Goal: Information Seeking & Learning: Compare options

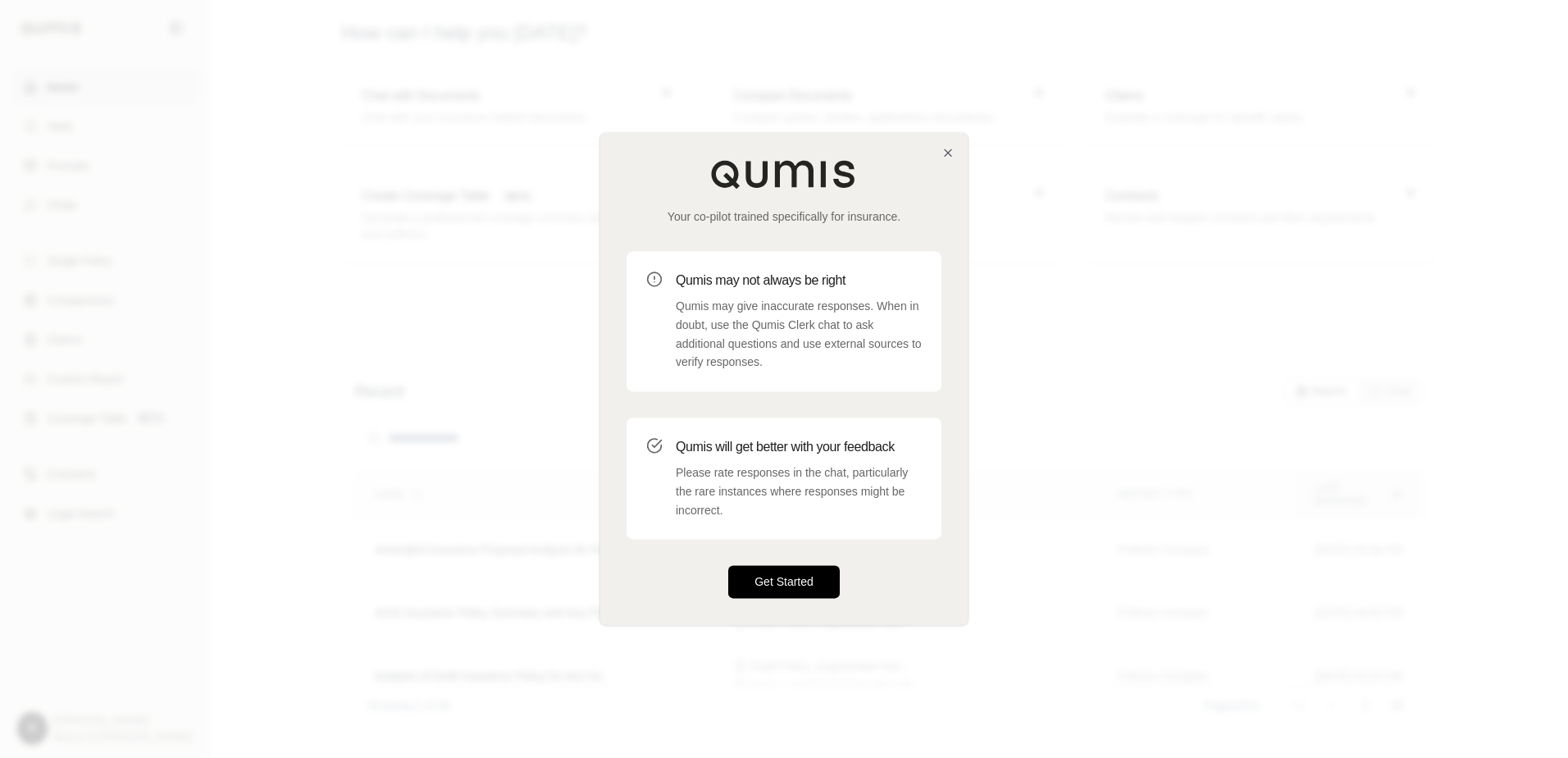
click at [759, 579] on button "Get Started" at bounding box center [784, 582] width 112 height 33
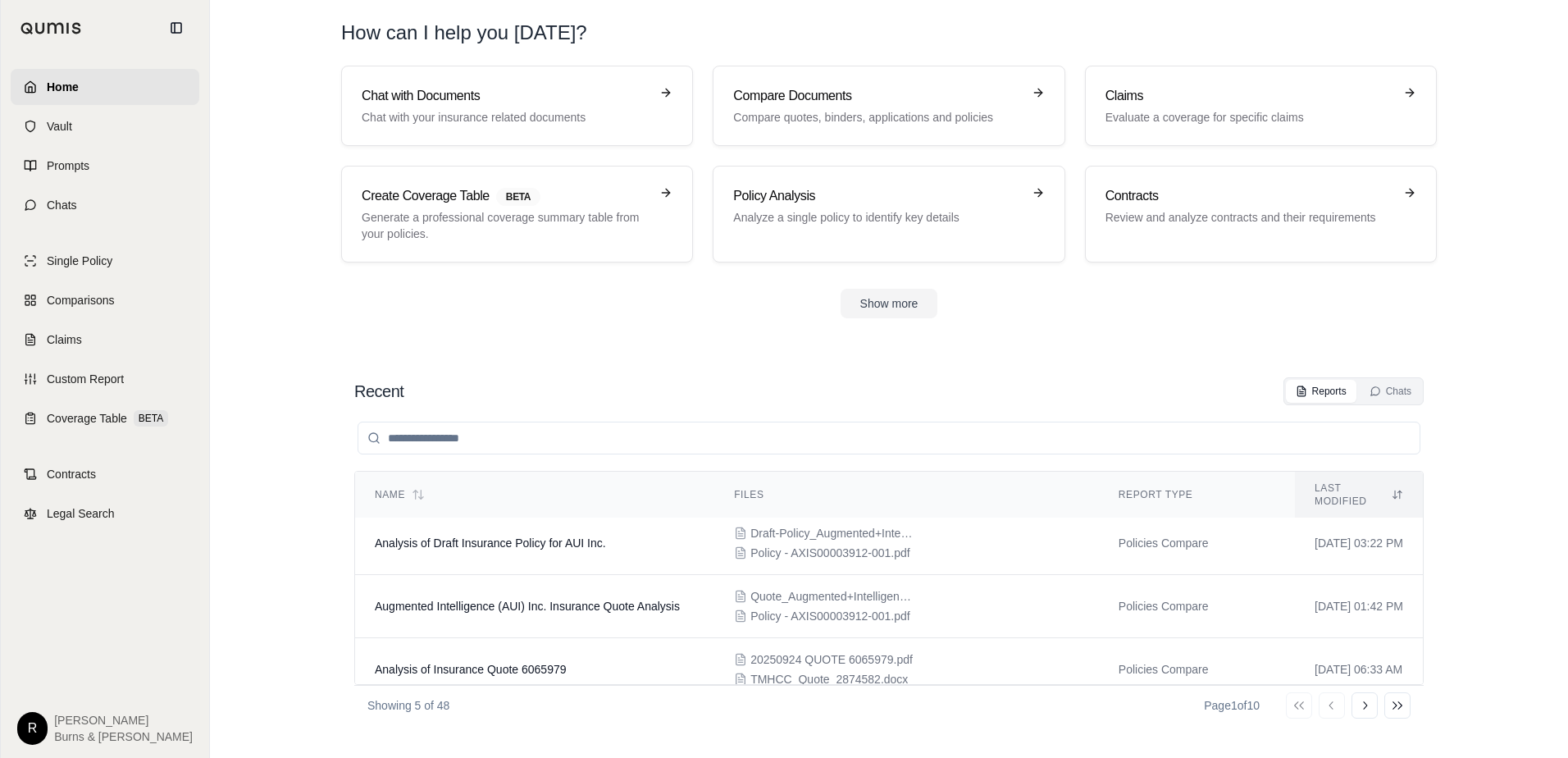
scroll to position [136, 0]
click at [1361, 707] on icon at bounding box center [1364, 705] width 13 height 13
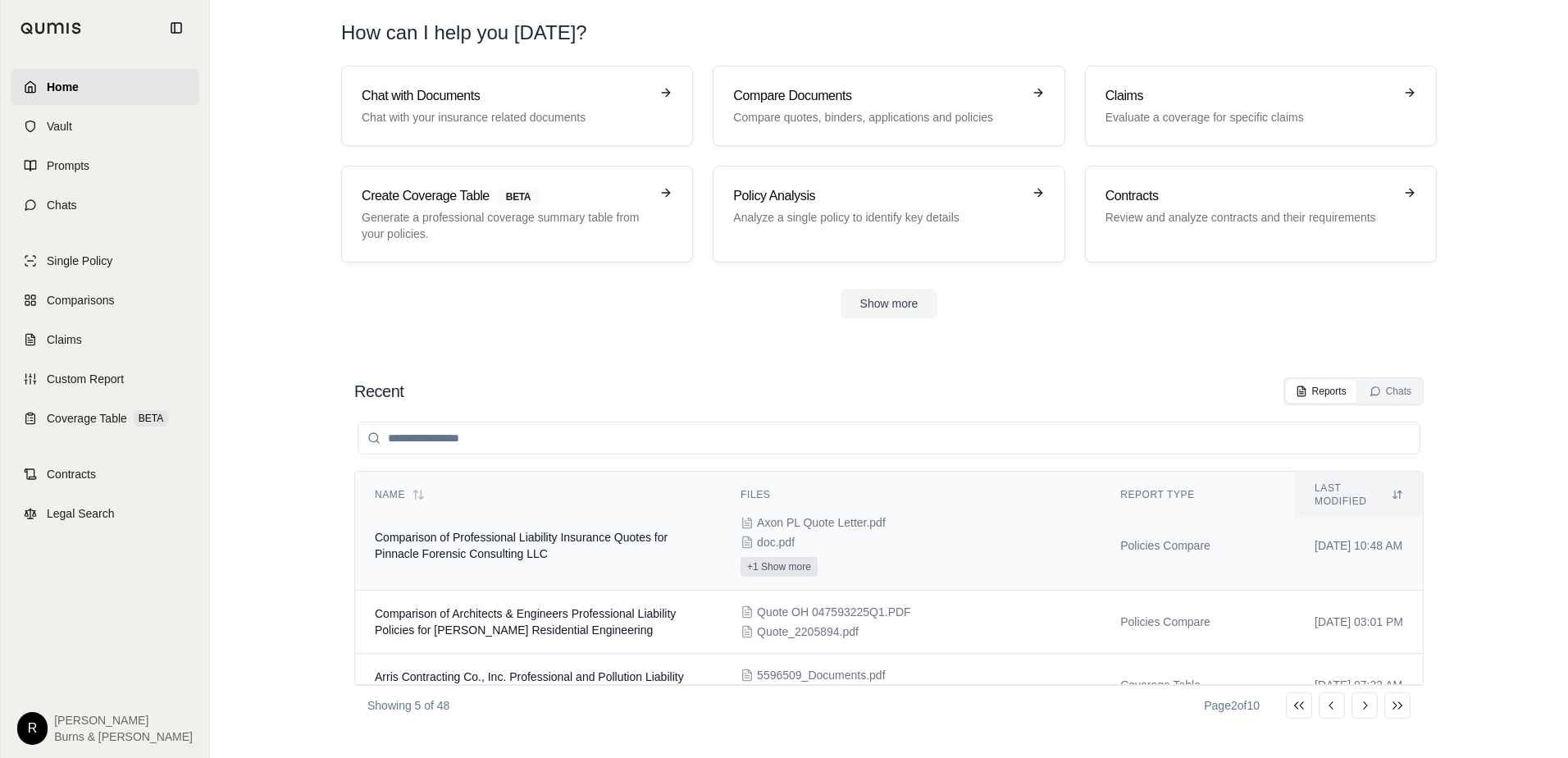
scroll to position [0, 0]
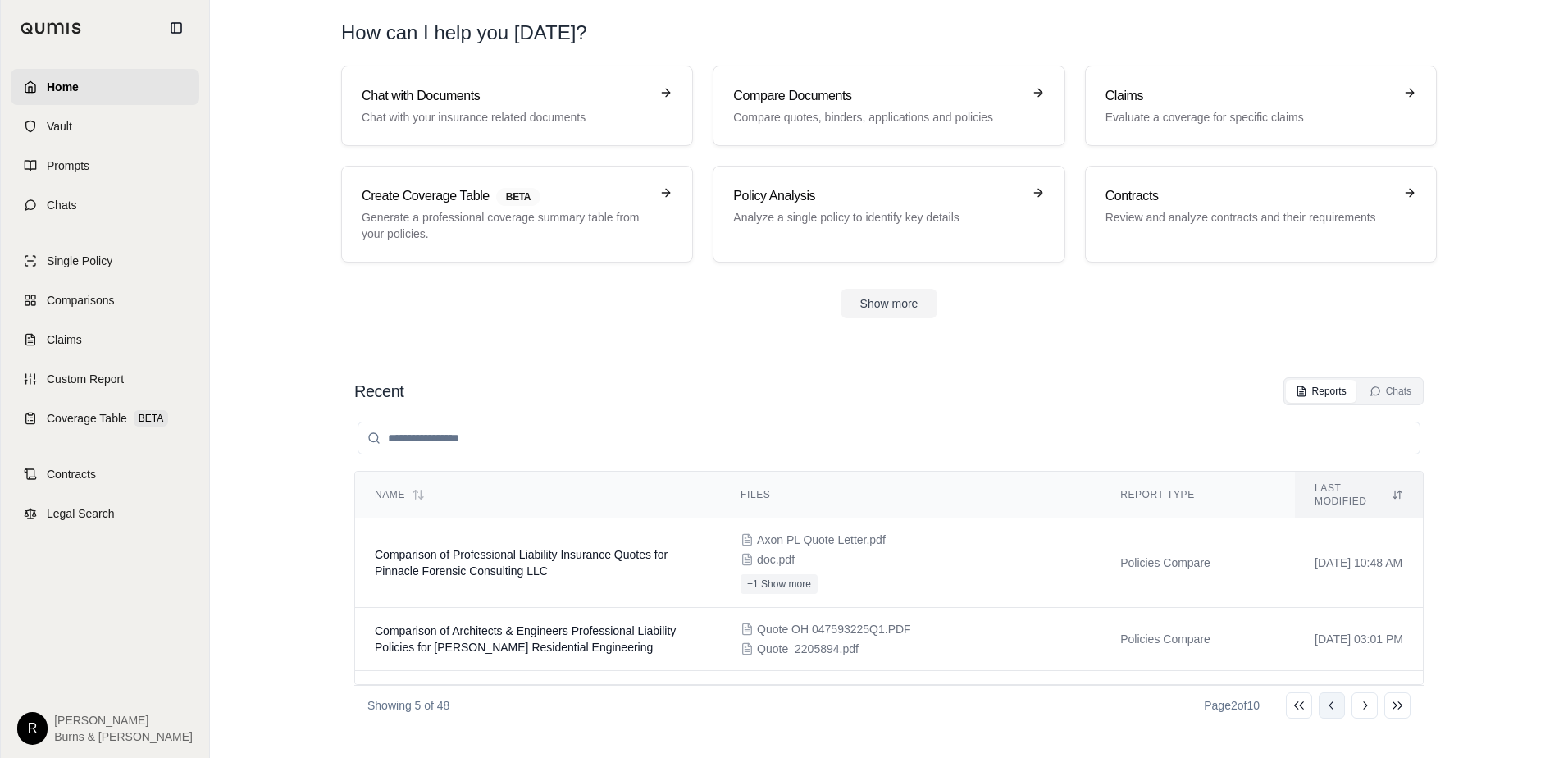
click at [1333, 707] on icon at bounding box center [1332, 705] width 13 height 13
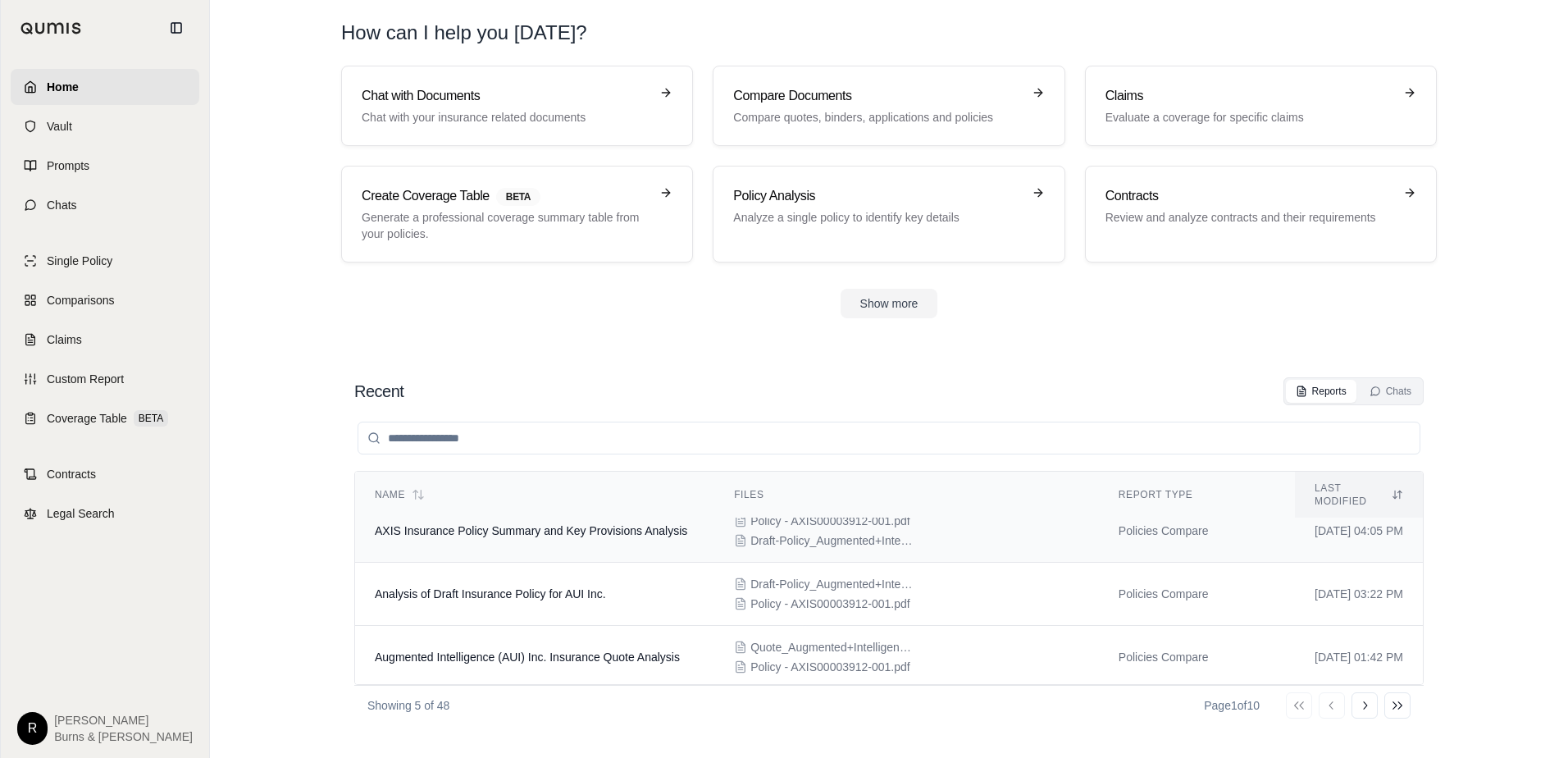
scroll to position [136, 0]
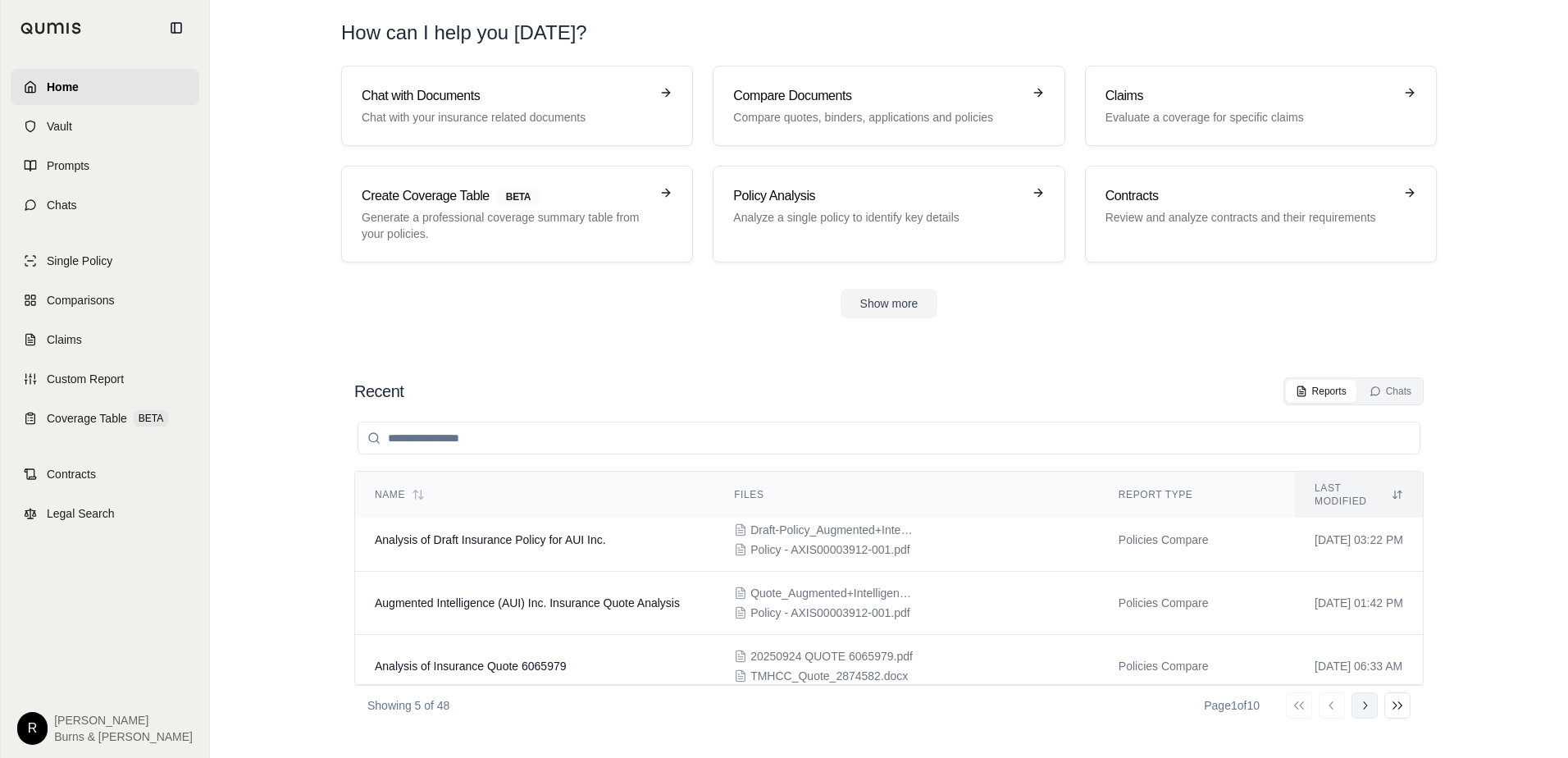
click at [1365, 707] on icon at bounding box center [1364, 705] width 13 height 13
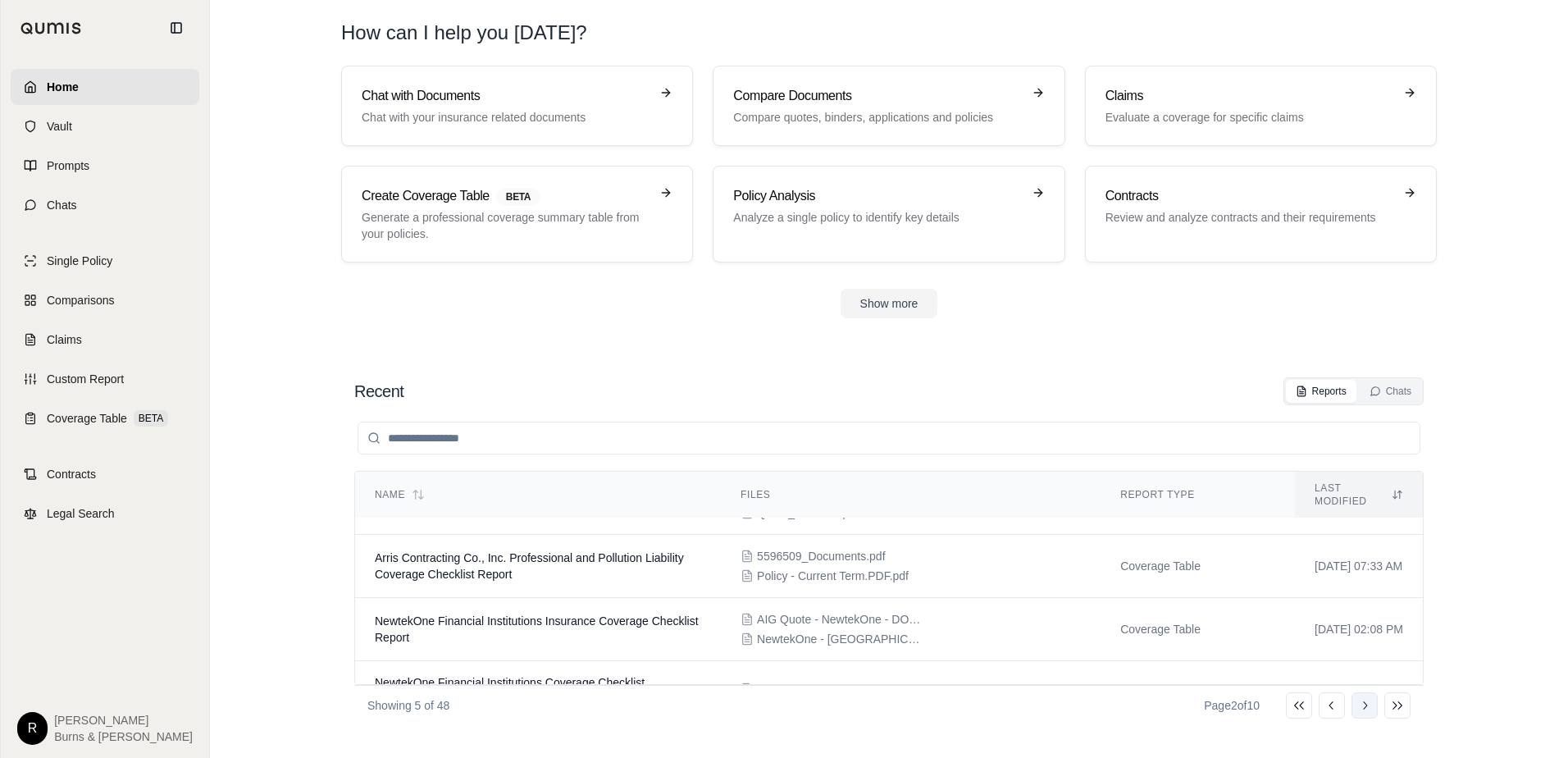
click at [1365, 707] on icon at bounding box center [1364, 705] width 13 height 13
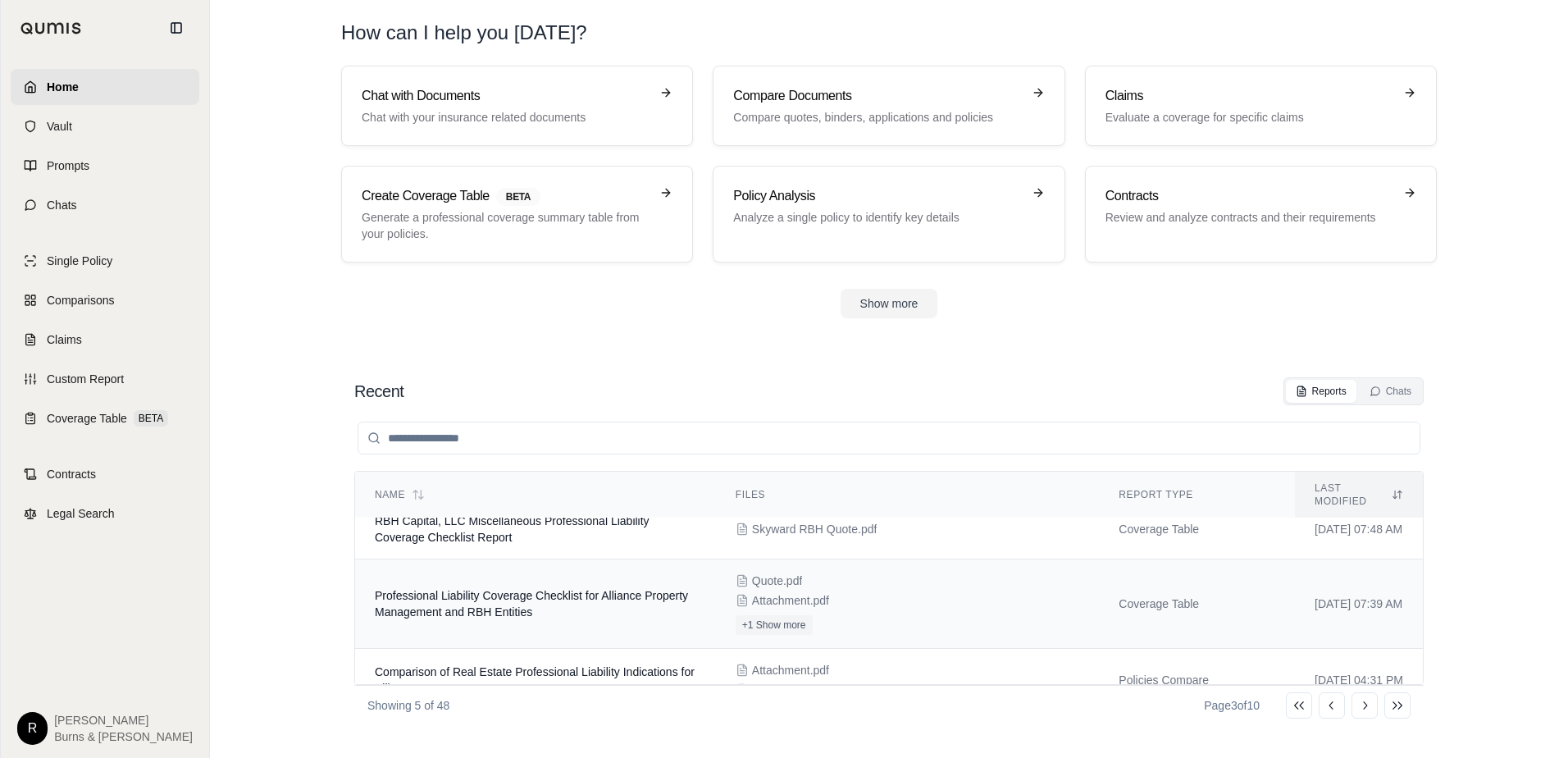
scroll to position [159, 0]
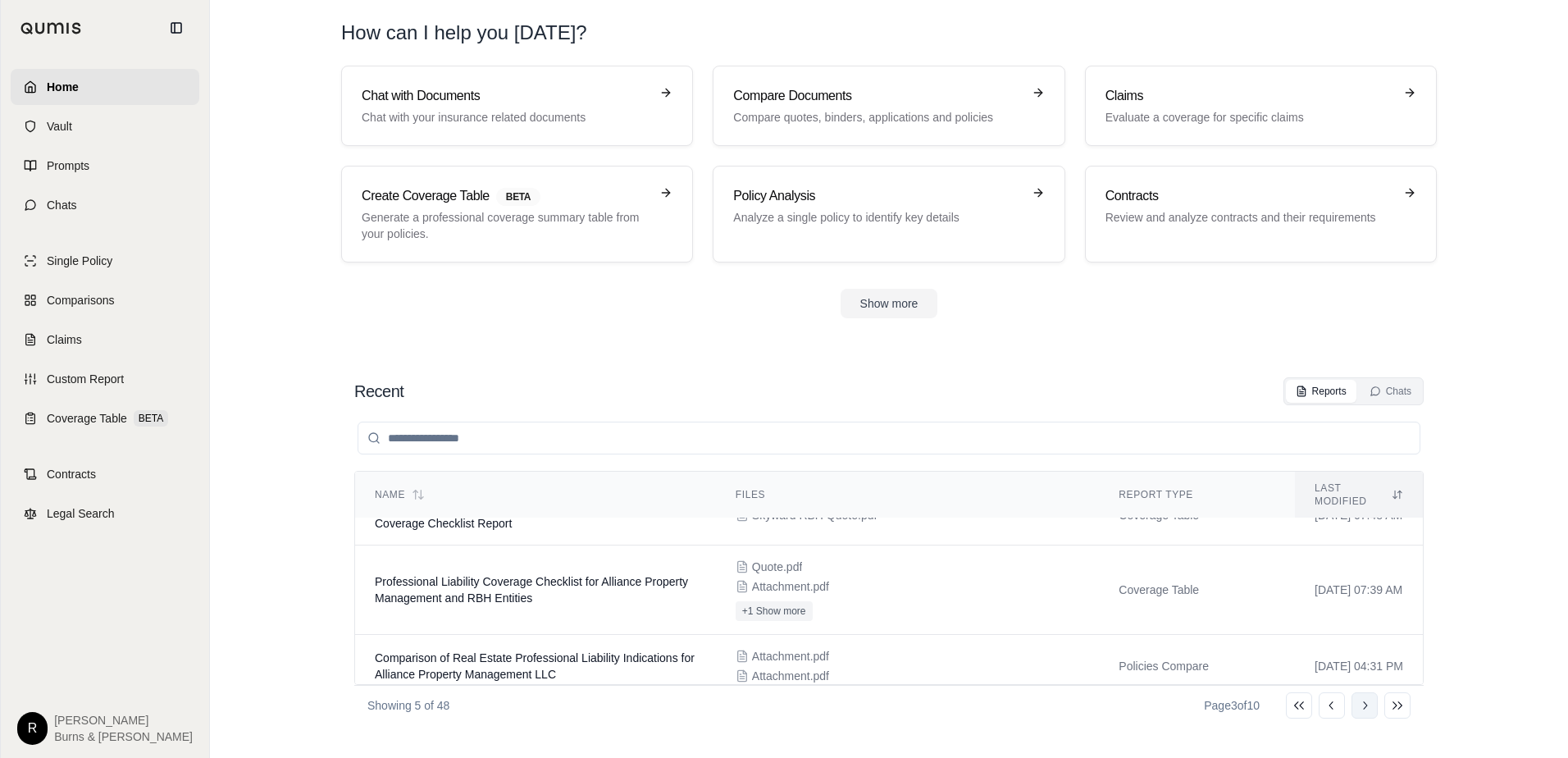
click at [1360, 700] on icon at bounding box center [1364, 705] width 13 height 13
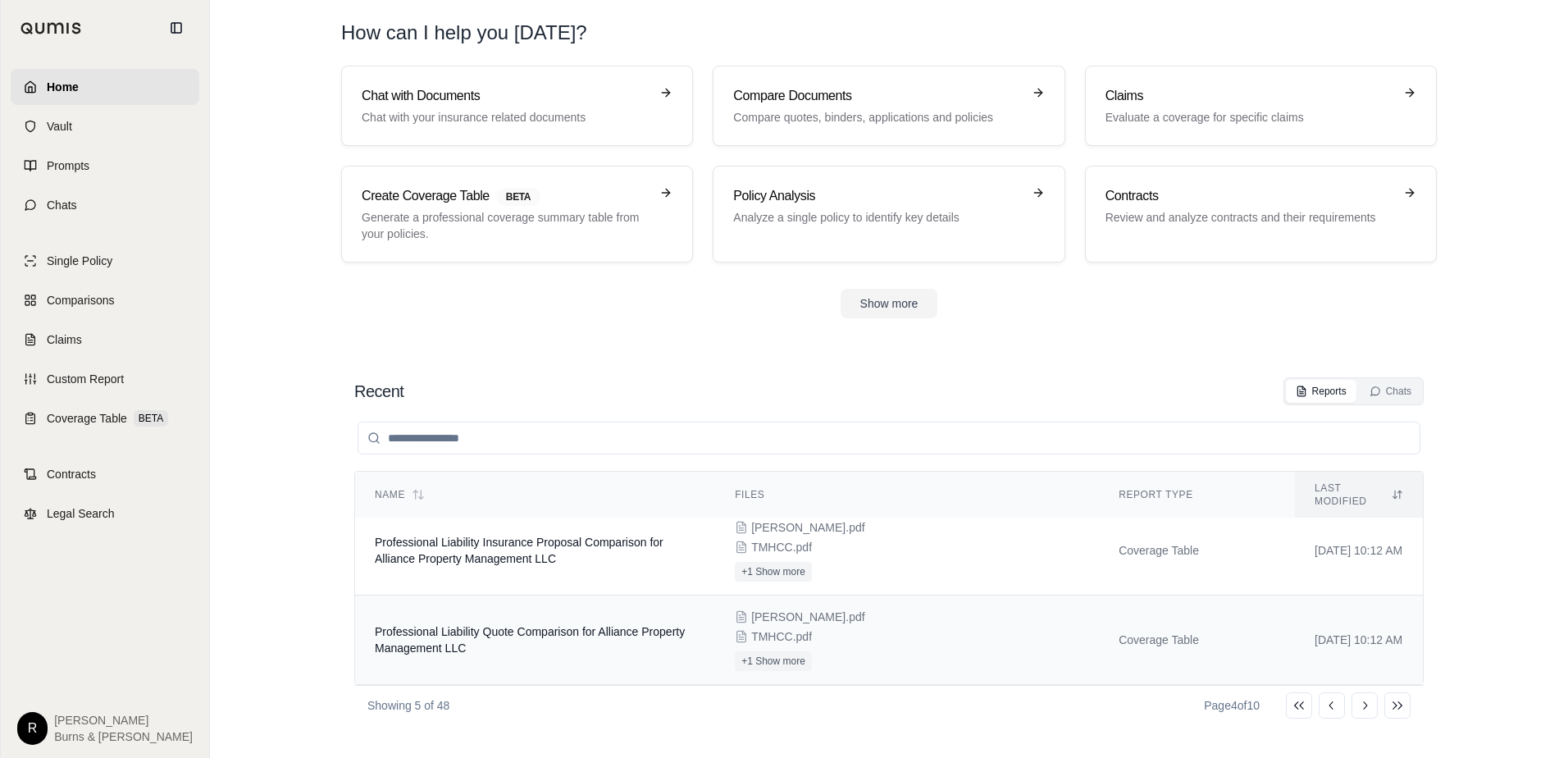
scroll to position [0, 0]
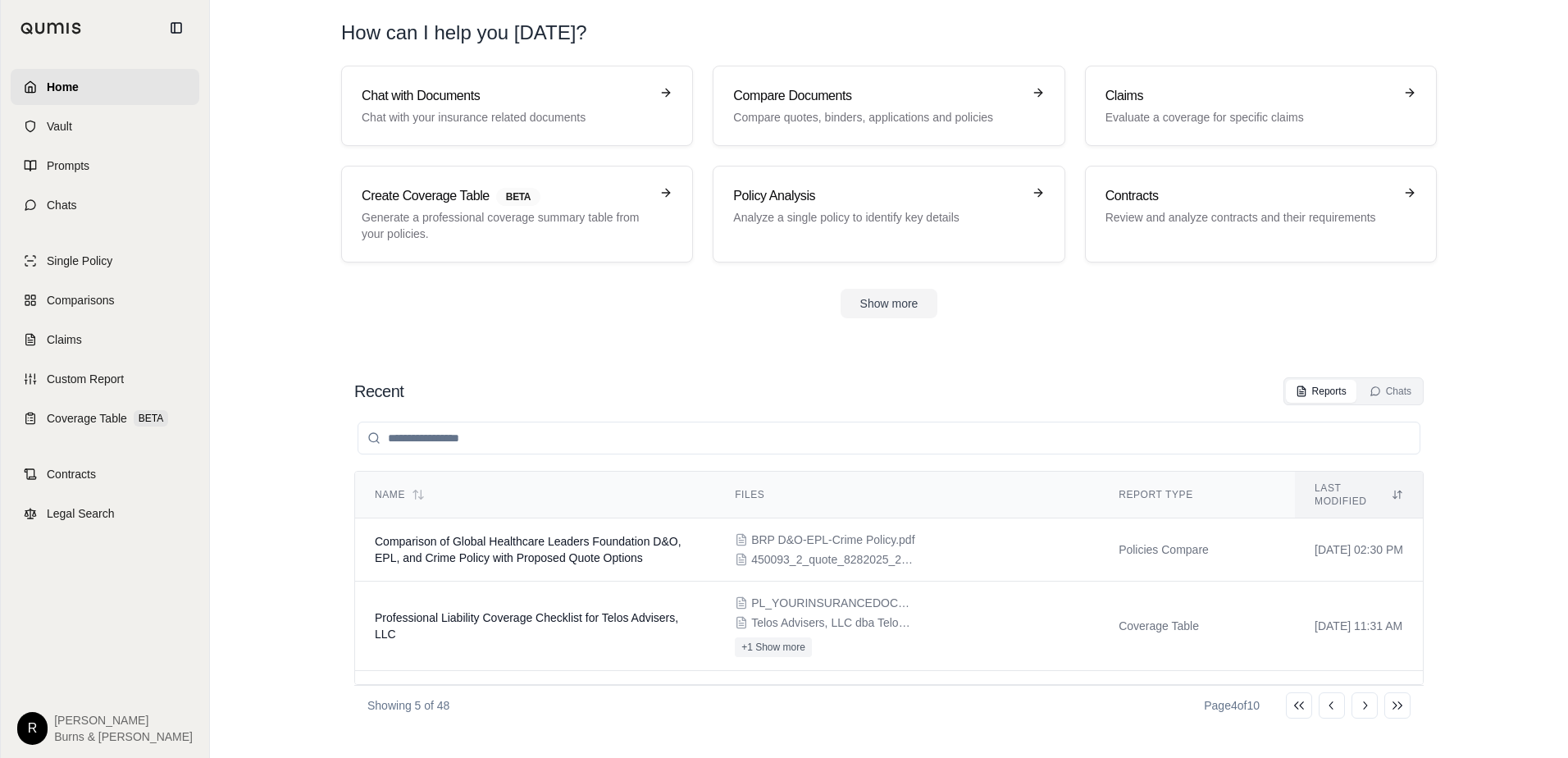
click at [292, 181] on section "Chat with Documents Chat with your insurance related documents Compare Document…" at bounding box center [888, 205] width 1345 height 279
click at [72, 301] on span "Comparisons" at bounding box center [80, 300] width 67 height 16
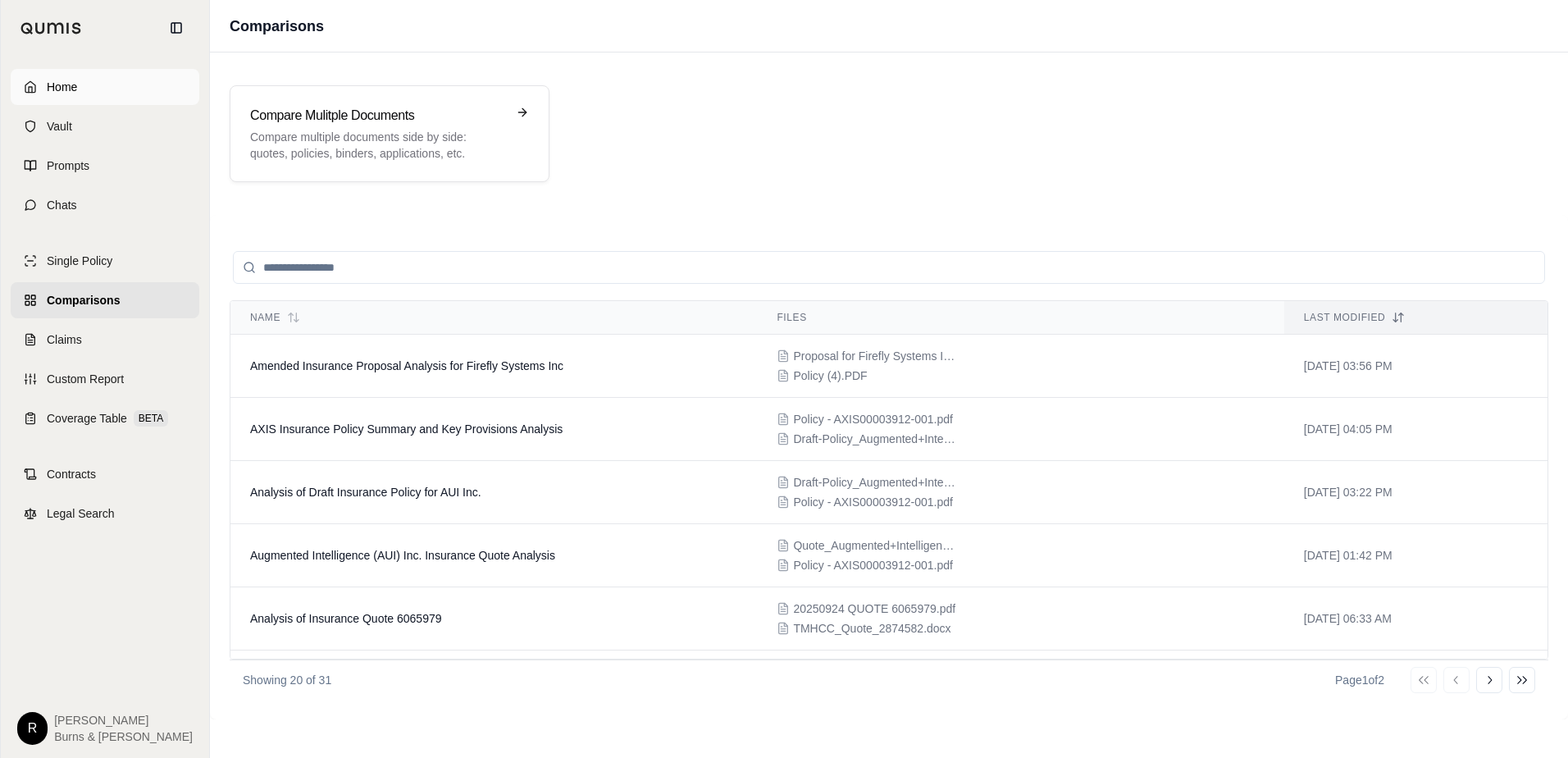
click at [73, 81] on span "Home" at bounding box center [61, 87] width 30 height 16
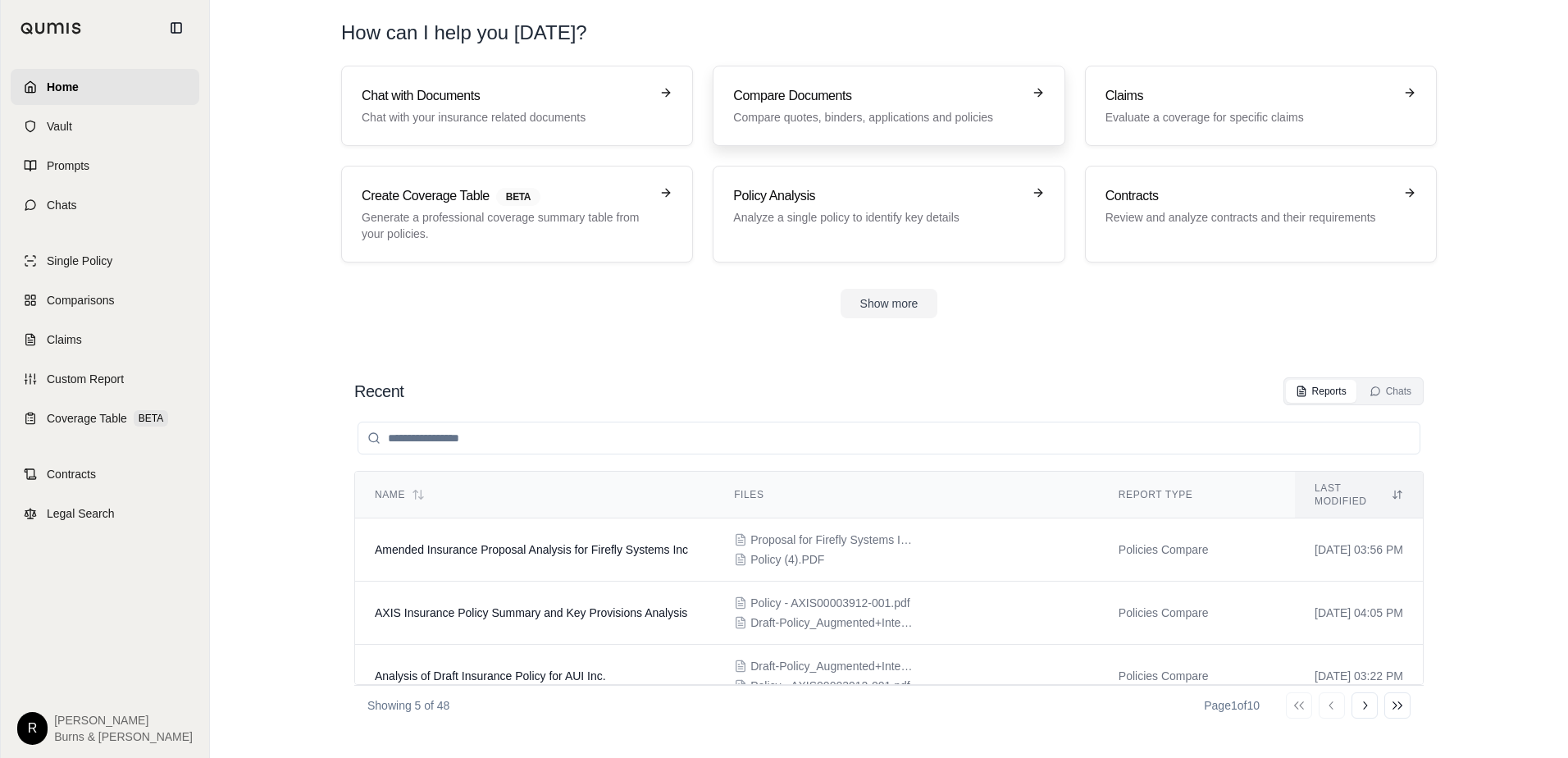
click at [803, 87] on h3 "Compare Documents" at bounding box center [877, 96] width 288 height 20
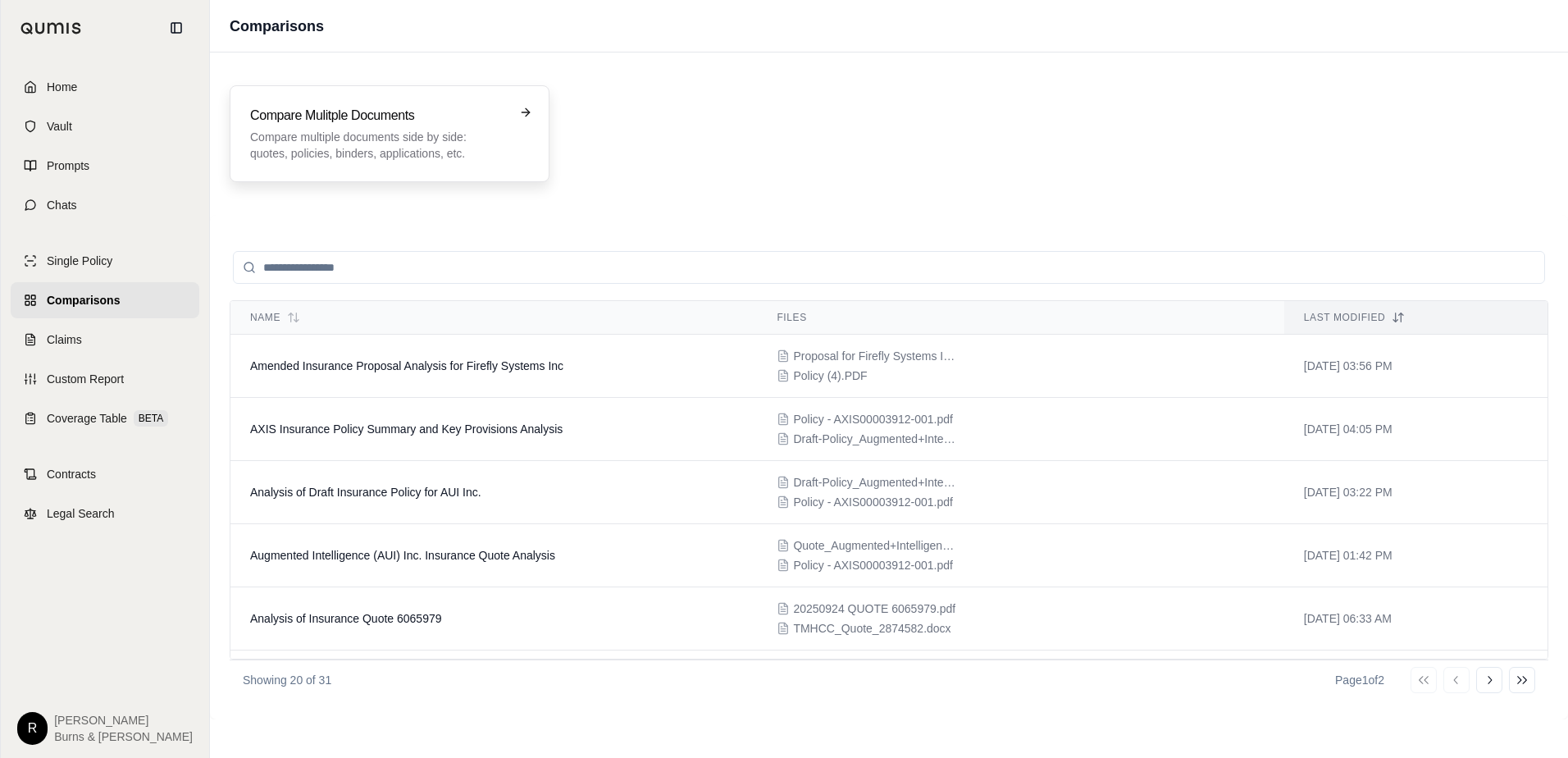
click at [388, 120] on h3 "Compare Mulitple Documents" at bounding box center [378, 115] width 256 height 20
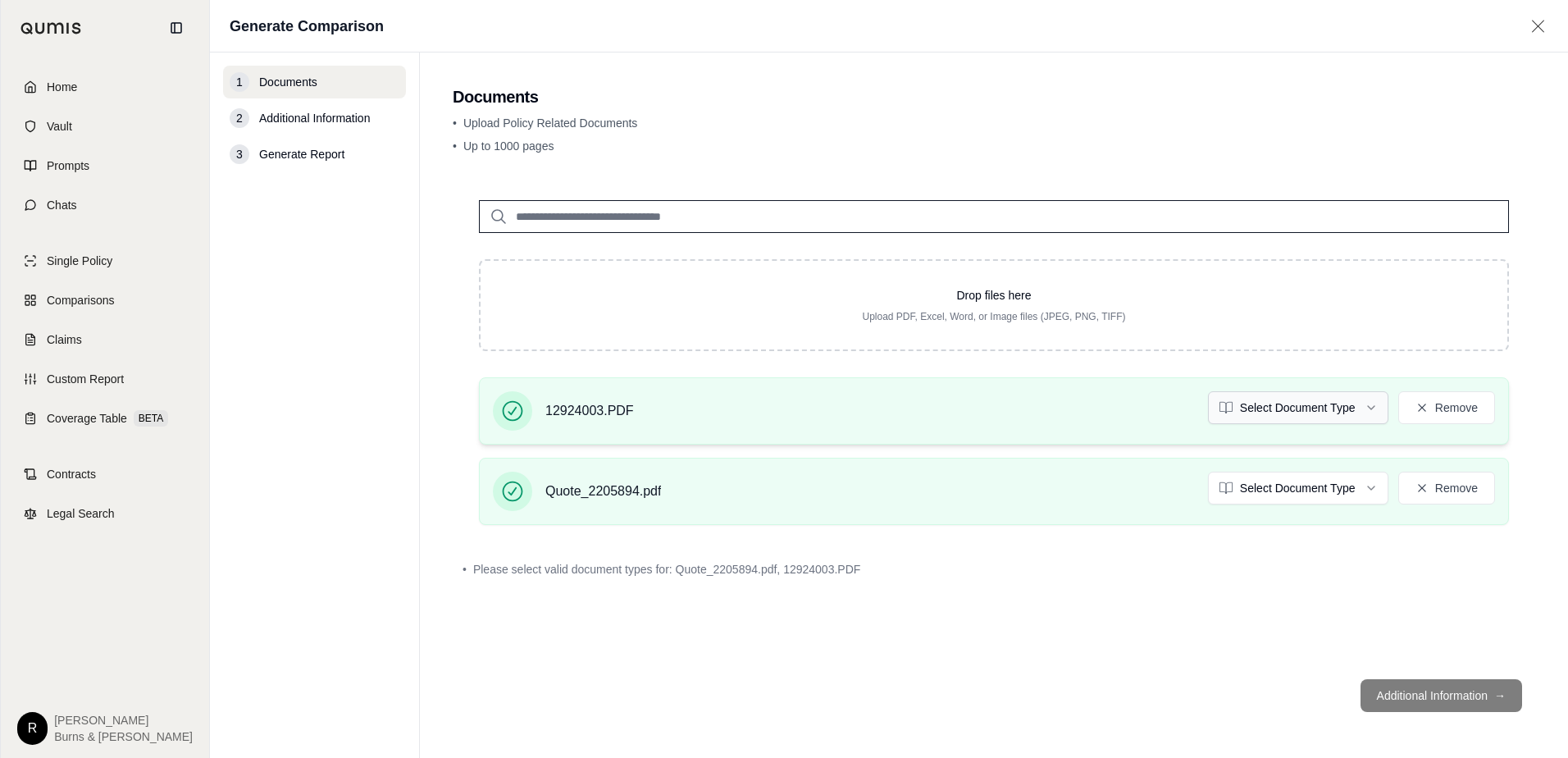
click at [1377, 408] on html "Home Vault Prompts Chats Single Policy Comparisons Claims Custom Report Coverag…" at bounding box center [784, 379] width 1568 height 758
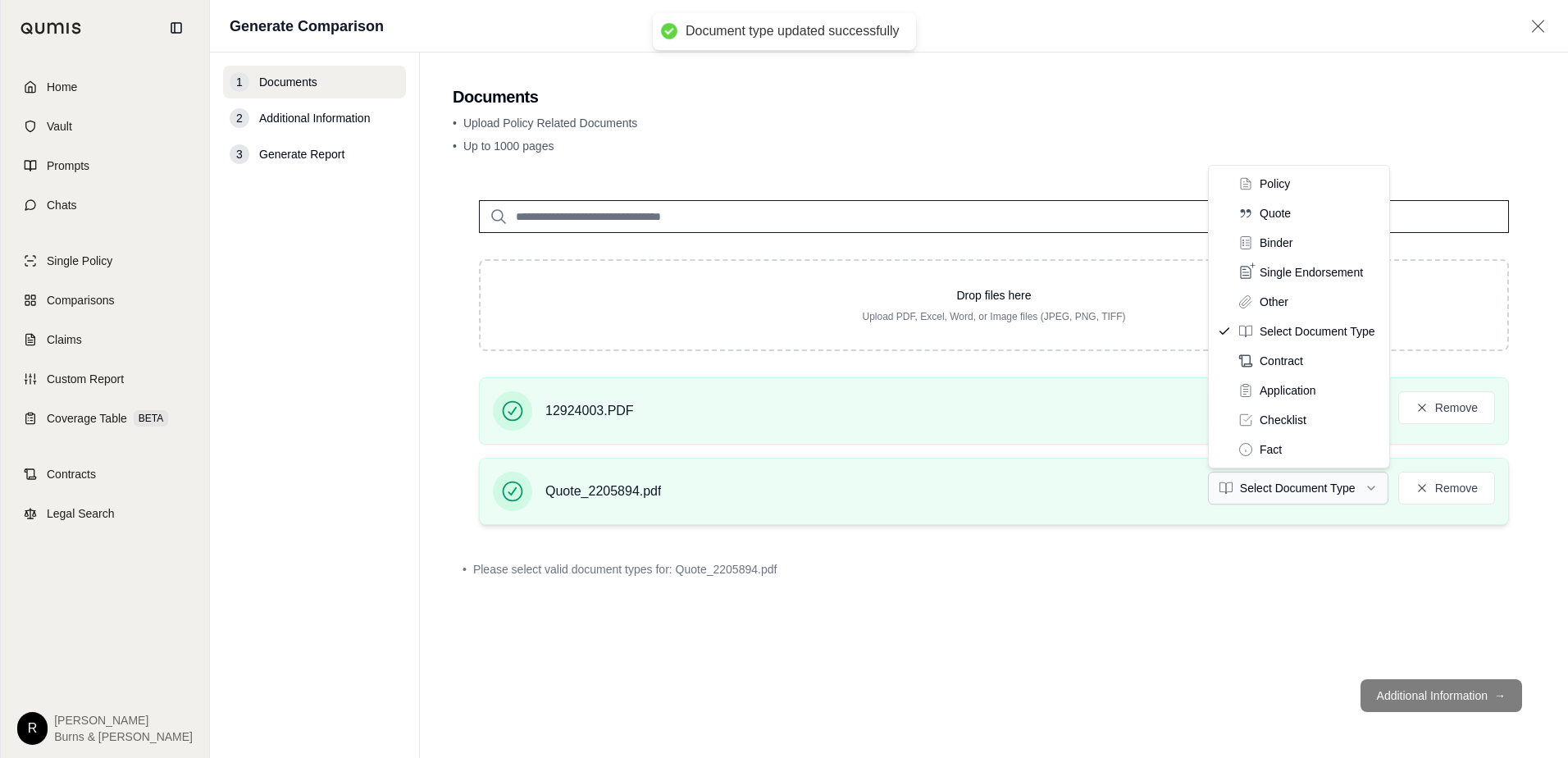
click at [1370, 482] on html "Document type updated successfully Home Vault Prompts Chats Single Policy Compa…" at bounding box center [784, 379] width 1568 height 758
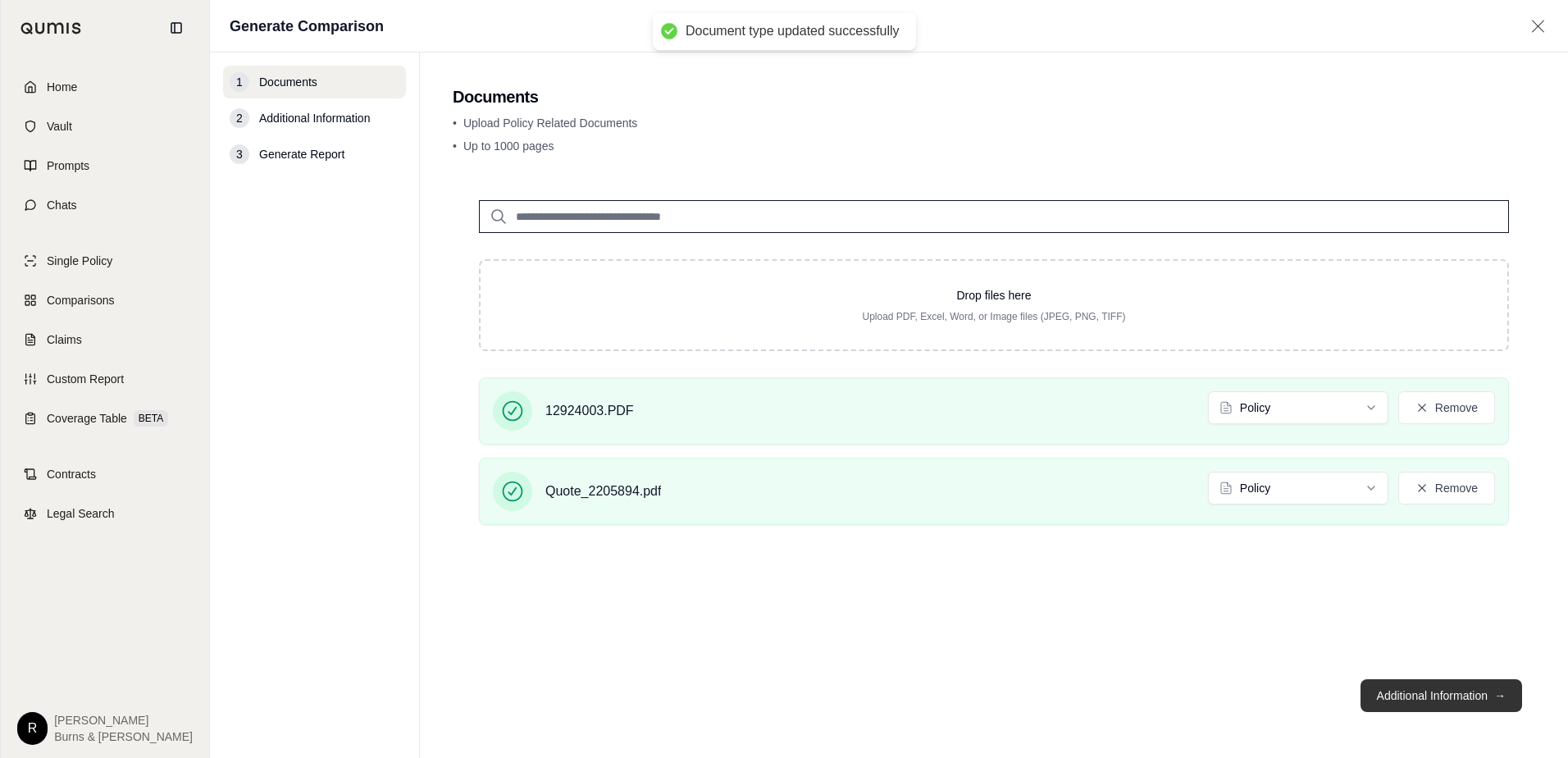
click at [1428, 695] on button "Additional Information →" at bounding box center [1441, 696] width 162 height 33
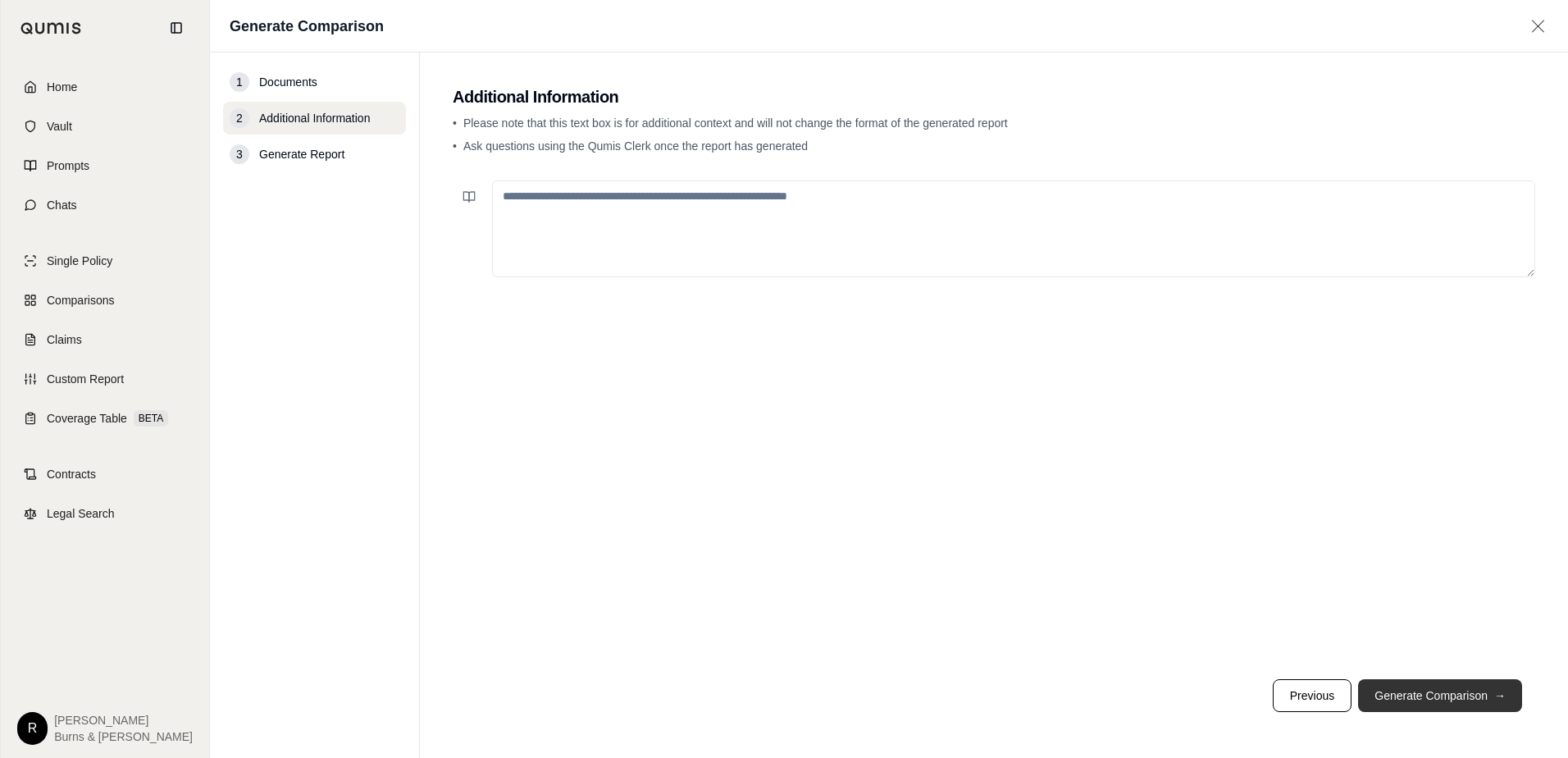
click at [1399, 697] on button "Generate Comparison →" at bounding box center [1440, 696] width 164 height 33
